Goal: Unclear

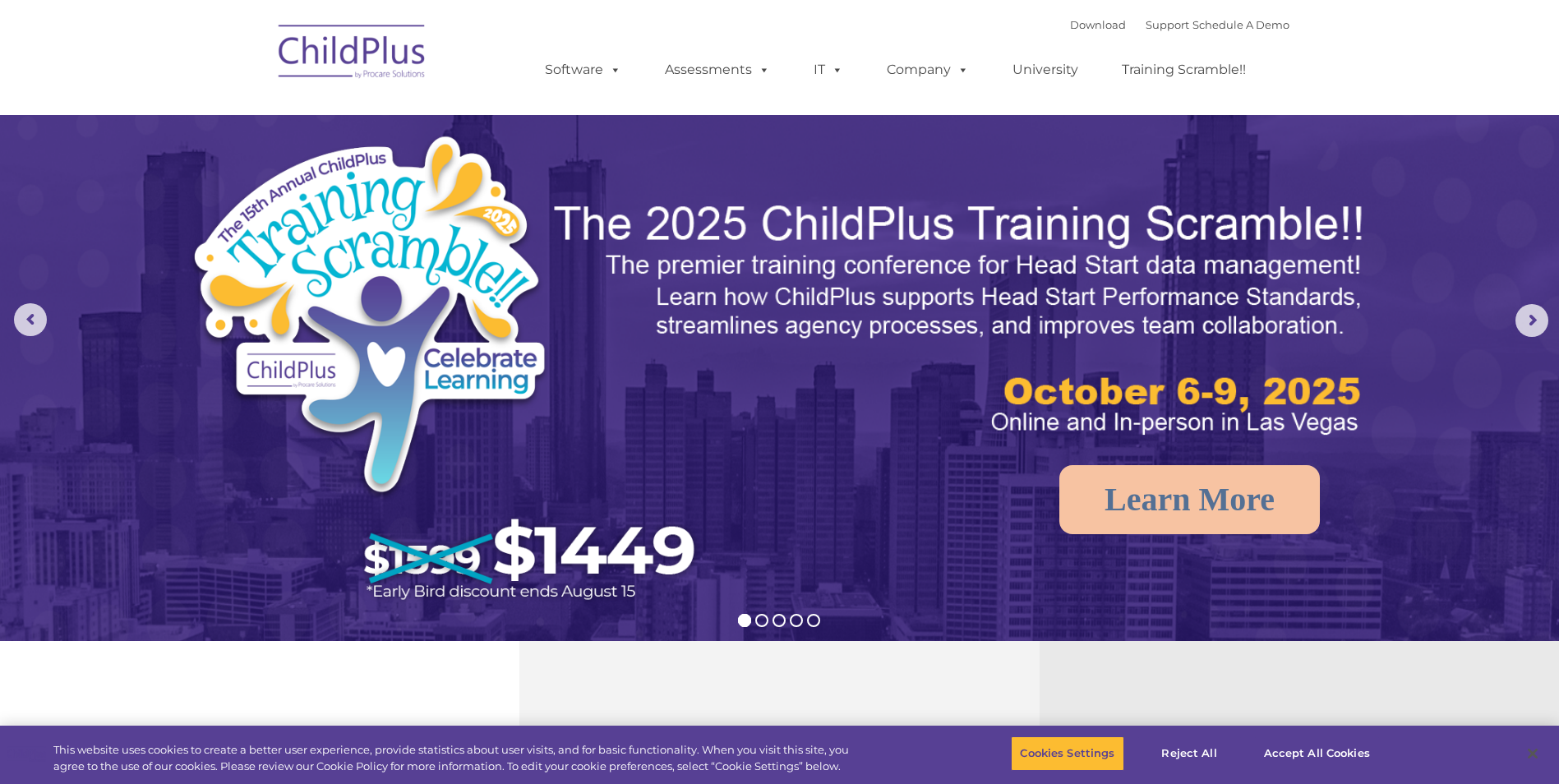
select select "MEDIUM"
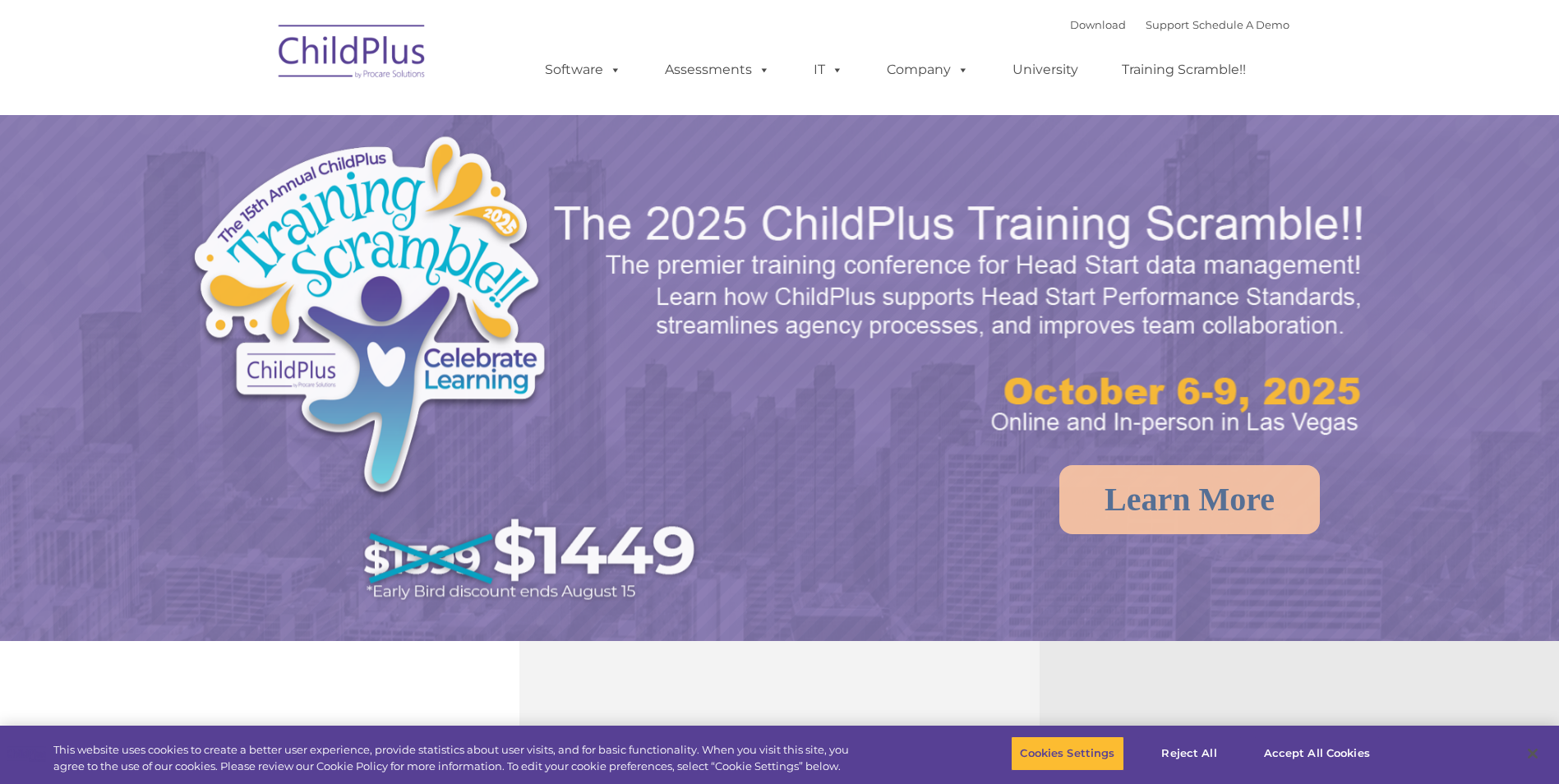
select select "MEDIUM"
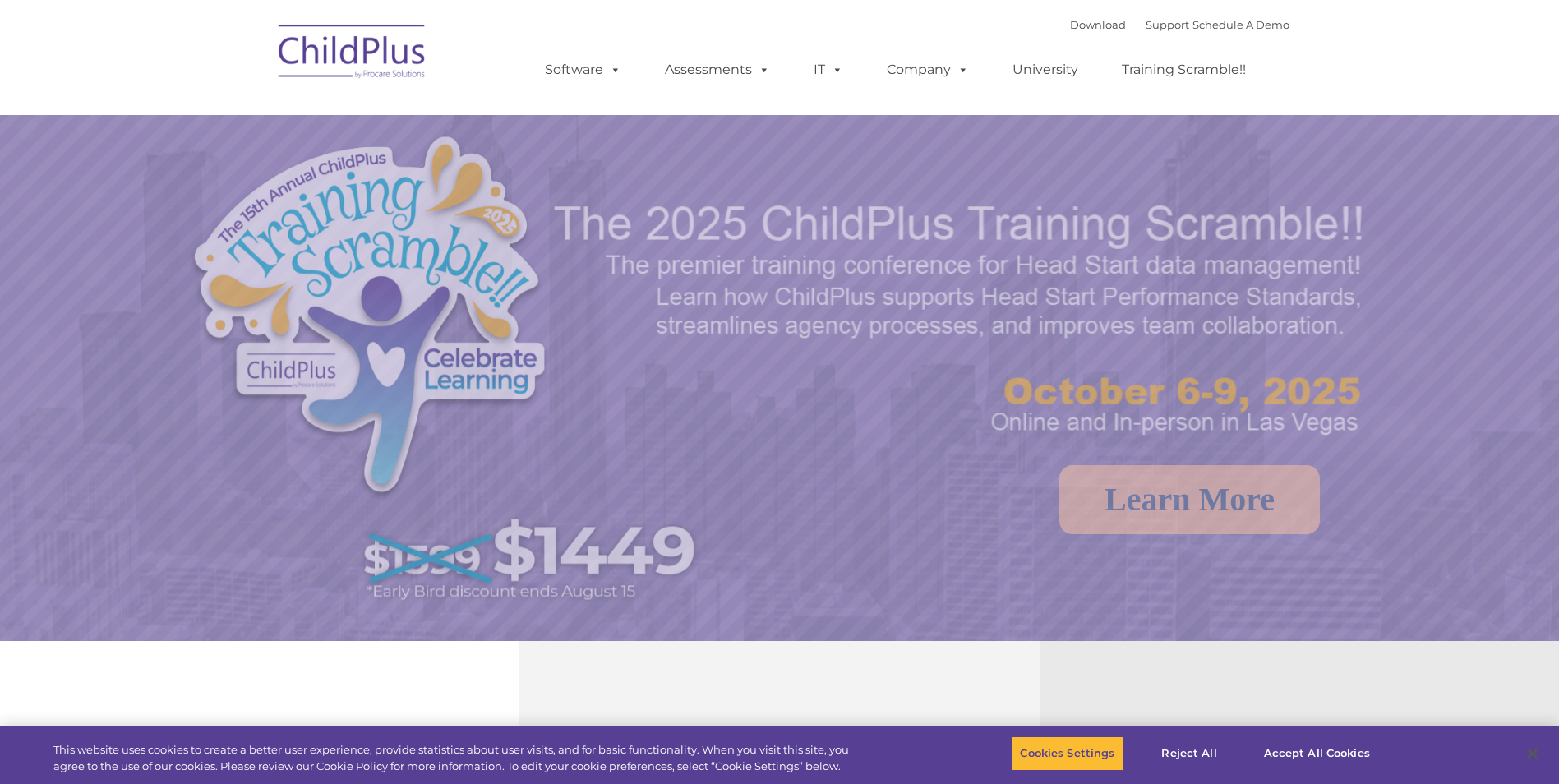
select select "MEDIUM"
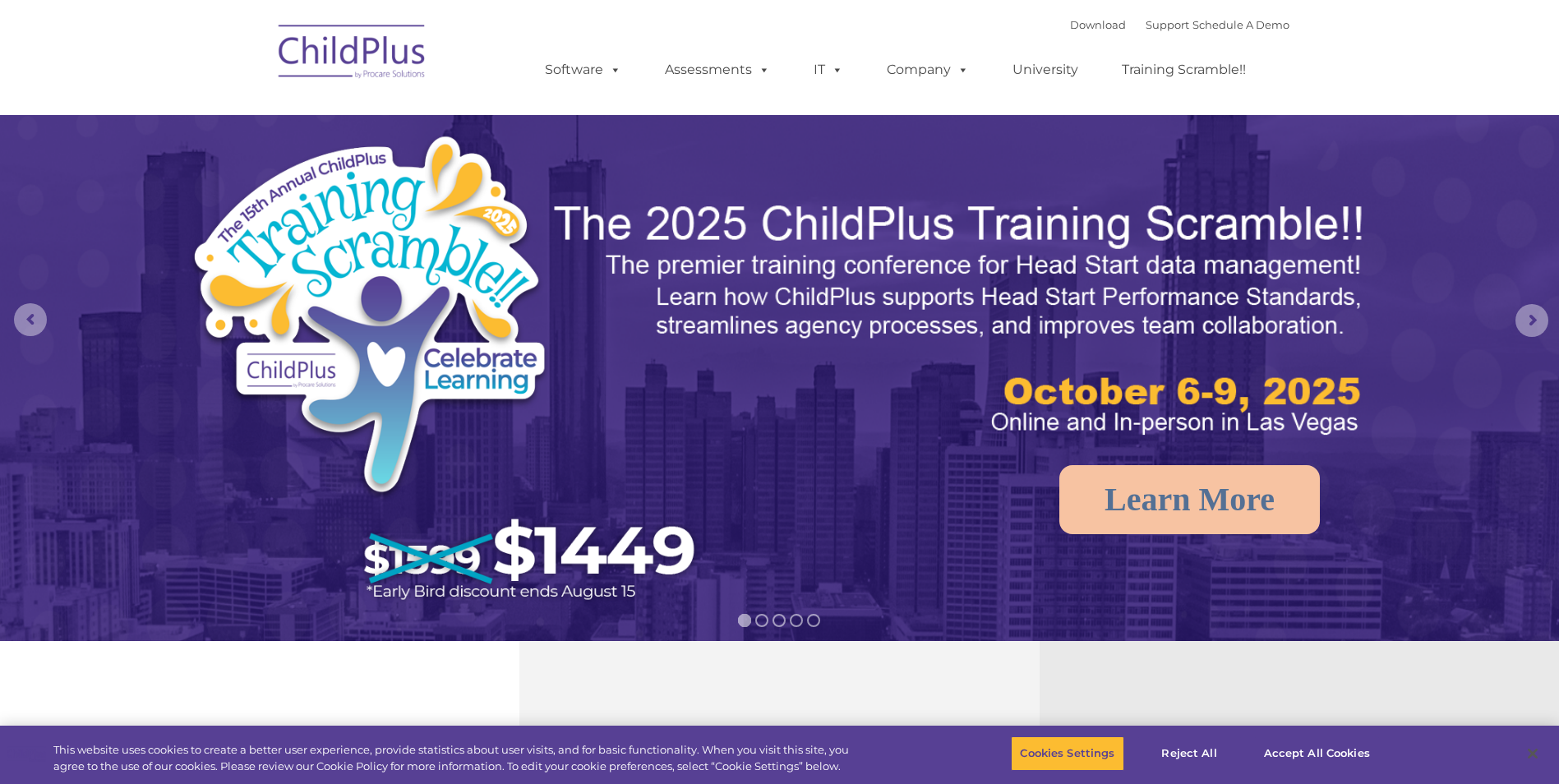
click at [355, 54] on img at bounding box center [352, 54] width 165 height 82
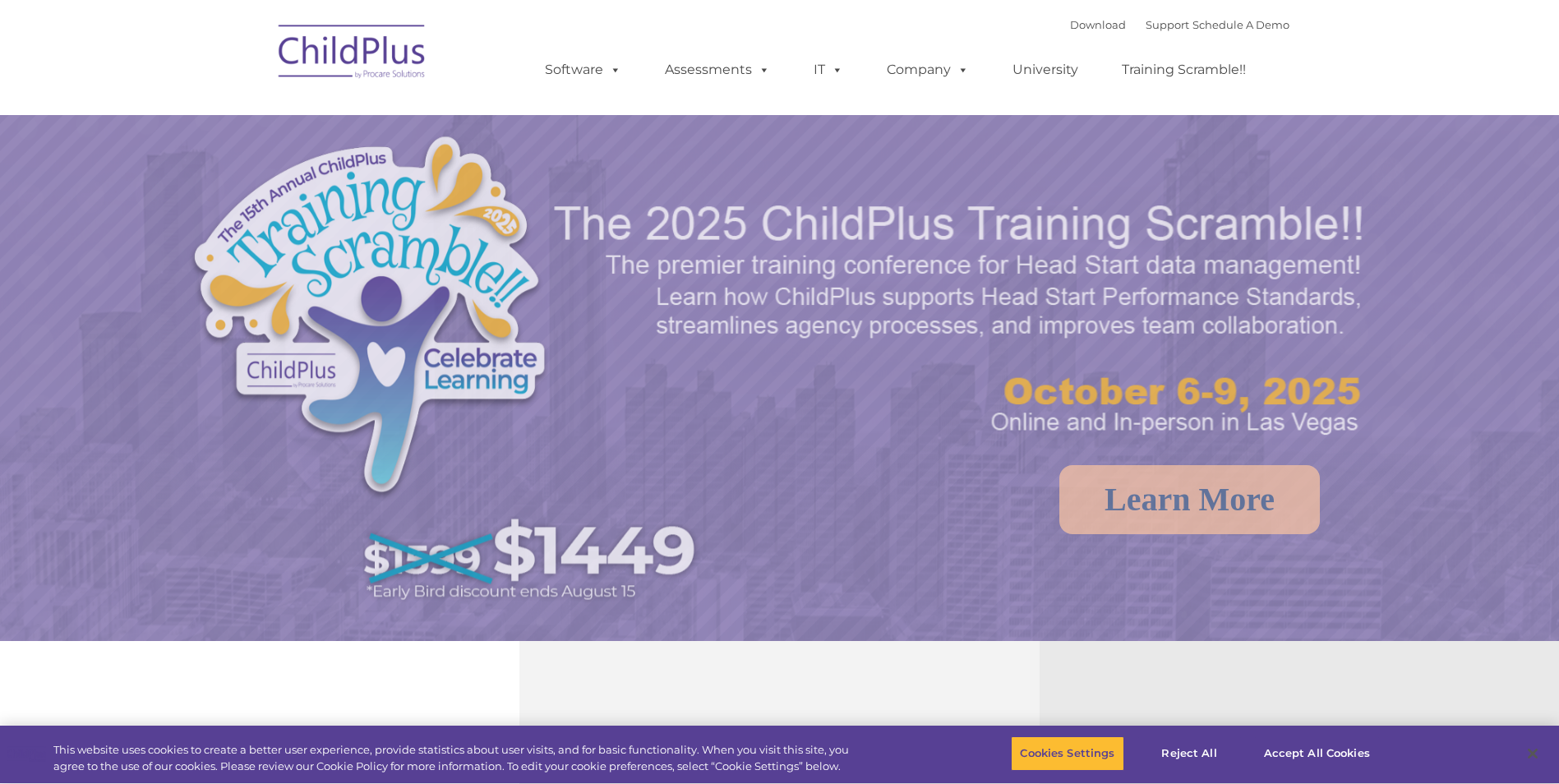
select select "MEDIUM"
